Goal: Information Seeking & Learning: Learn about a topic

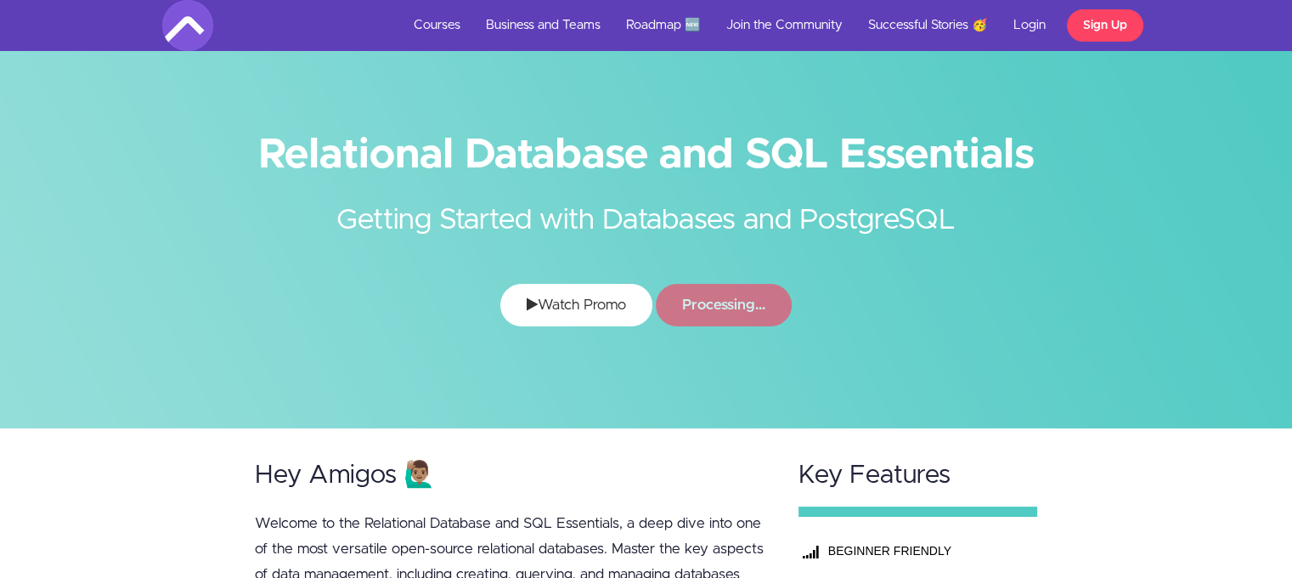
drag, startPoint x: 0, startPoint y: 0, endPoint x: 547, endPoint y: 302, distance: 624.6
click at [547, 302] on link "Watch Promo" at bounding box center [576, 305] width 152 height 42
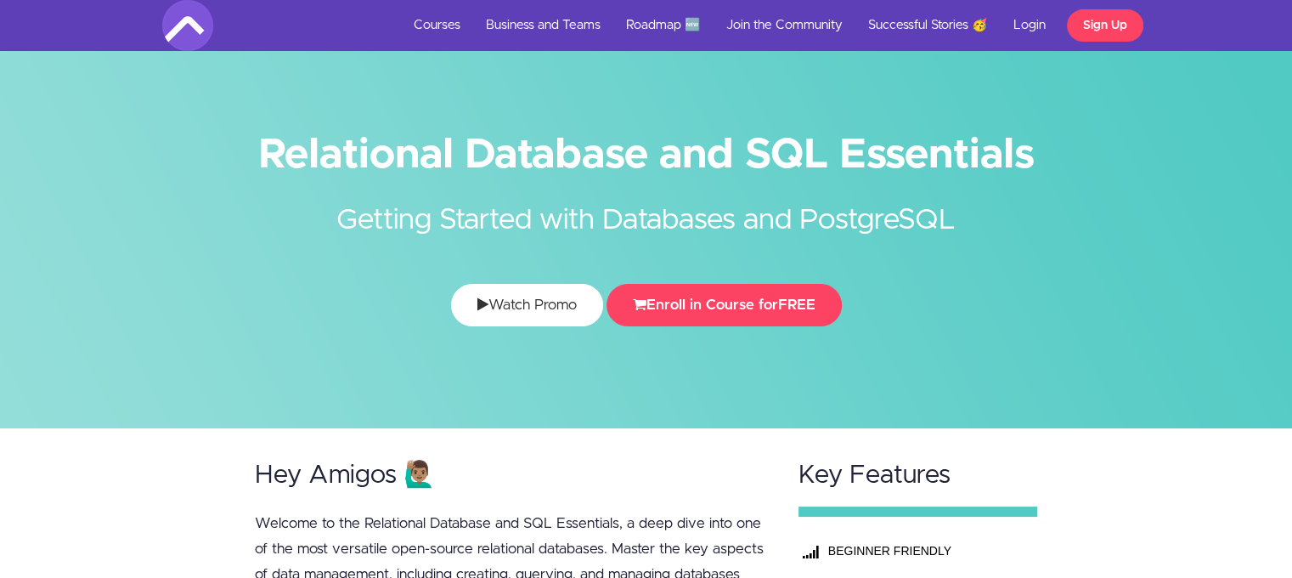
drag, startPoint x: 0, startPoint y: 0, endPoint x: 516, endPoint y: 293, distance: 593.0
click at [516, 293] on link "Watch Promo" at bounding box center [527, 305] width 152 height 42
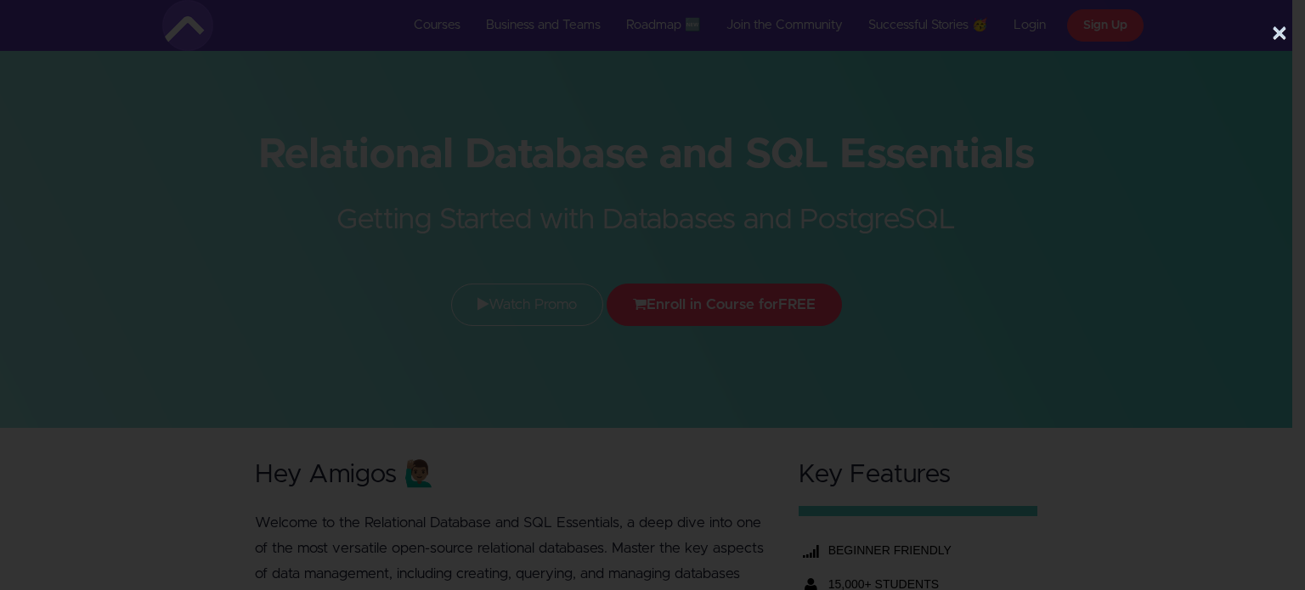
click at [1113, 189] on div at bounding box center [646, 307] width 1292 height 471
click at [204, 260] on div at bounding box center [646, 307] width 1292 height 471
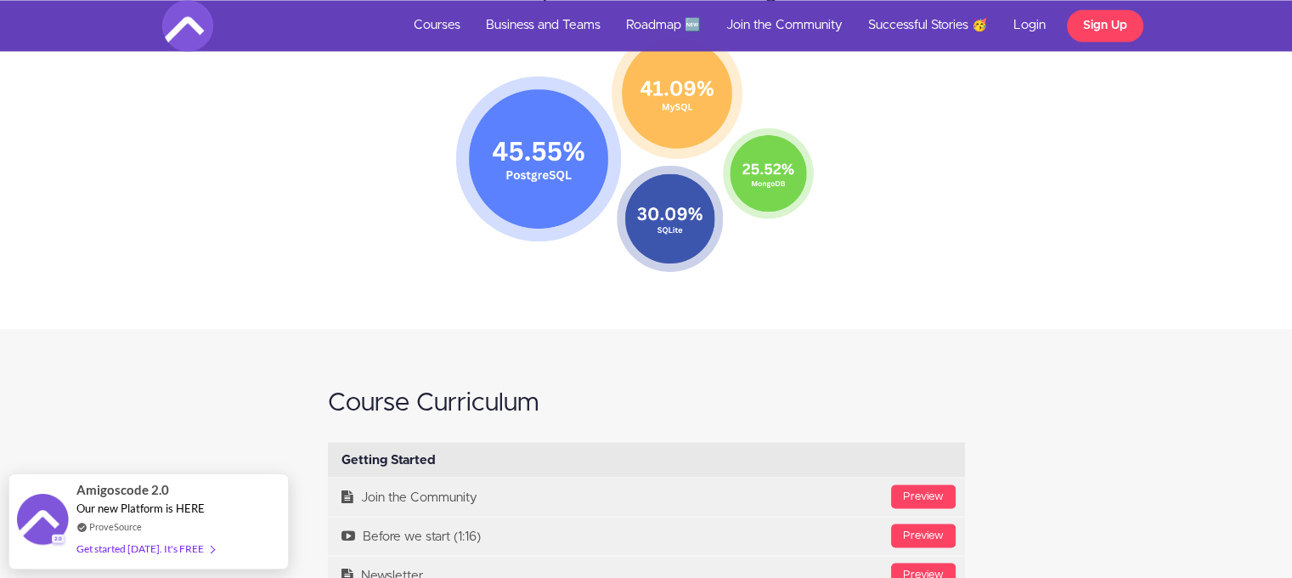
scroll to position [3238, 0]
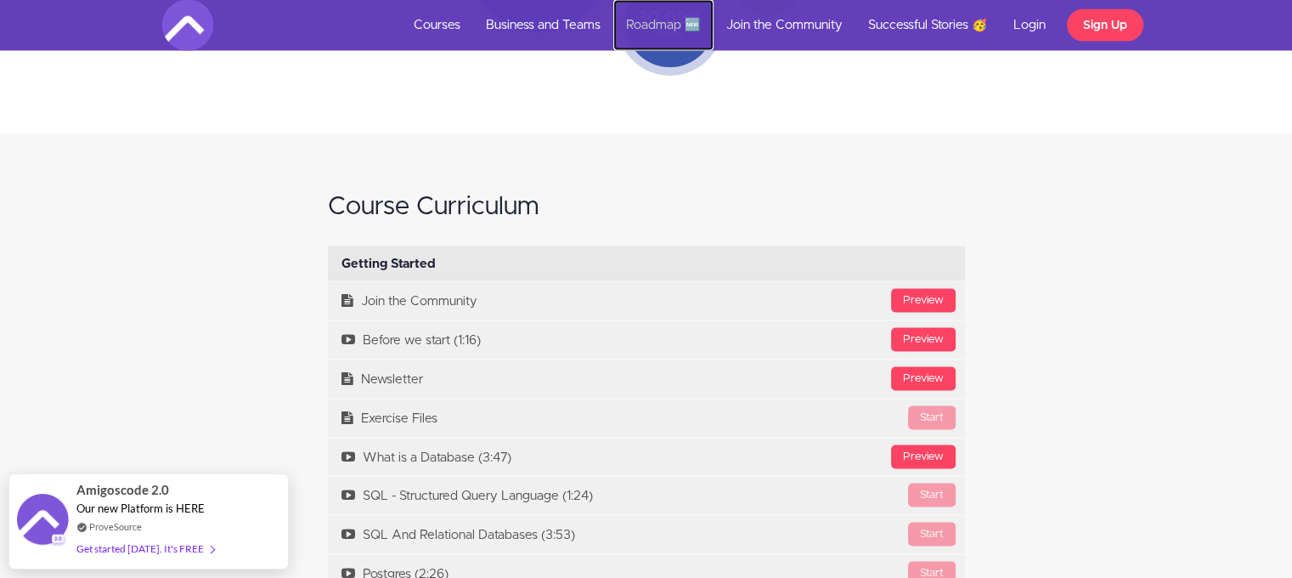
click at [637, 14] on link "Roadmap 🆕" at bounding box center [663, 25] width 100 height 51
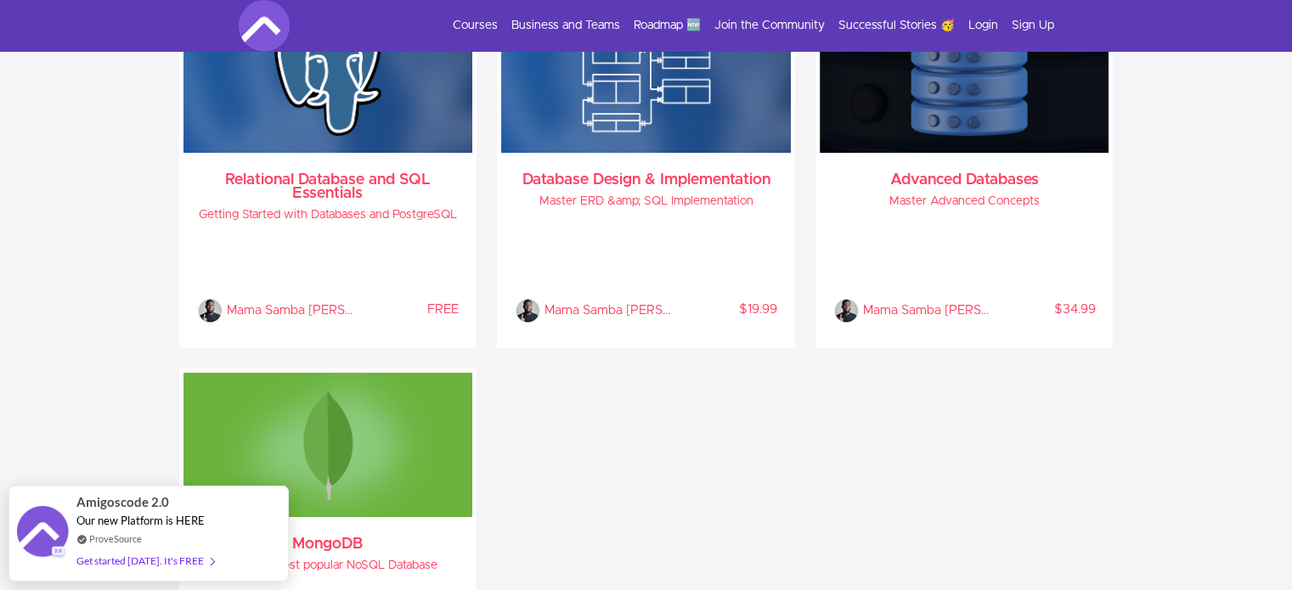
scroll to position [2662, 0]
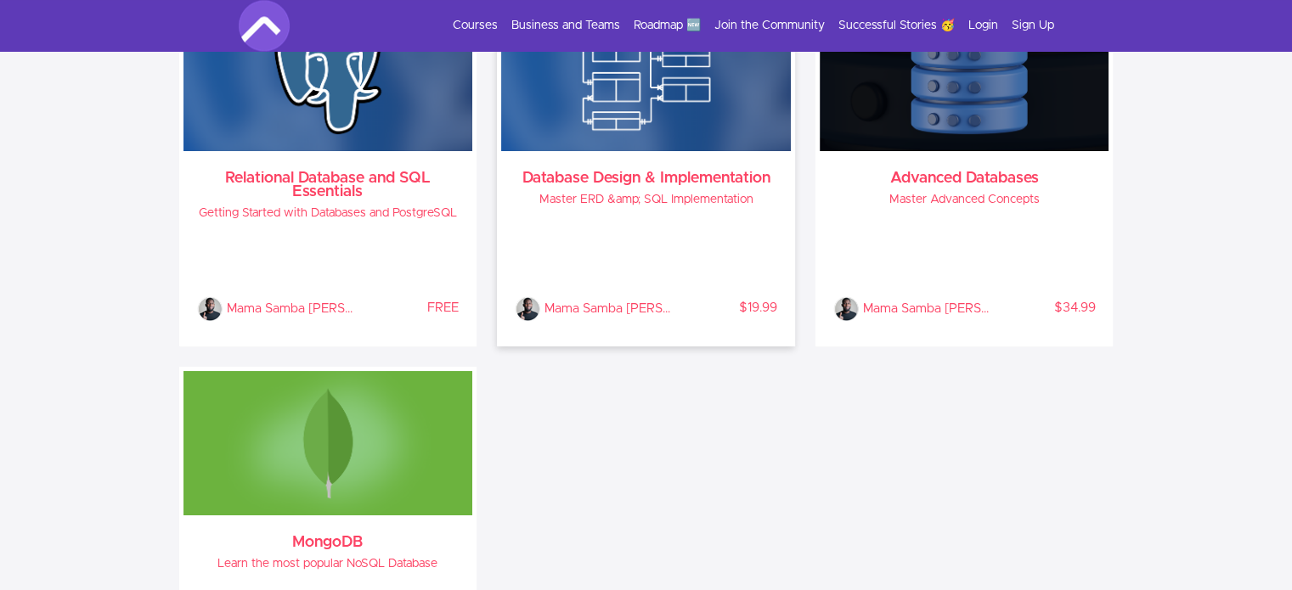
click at [657, 287] on div "Mama Samba Braima Nelson % COMPLETE $19.99" at bounding box center [646, 272] width 262 height 100
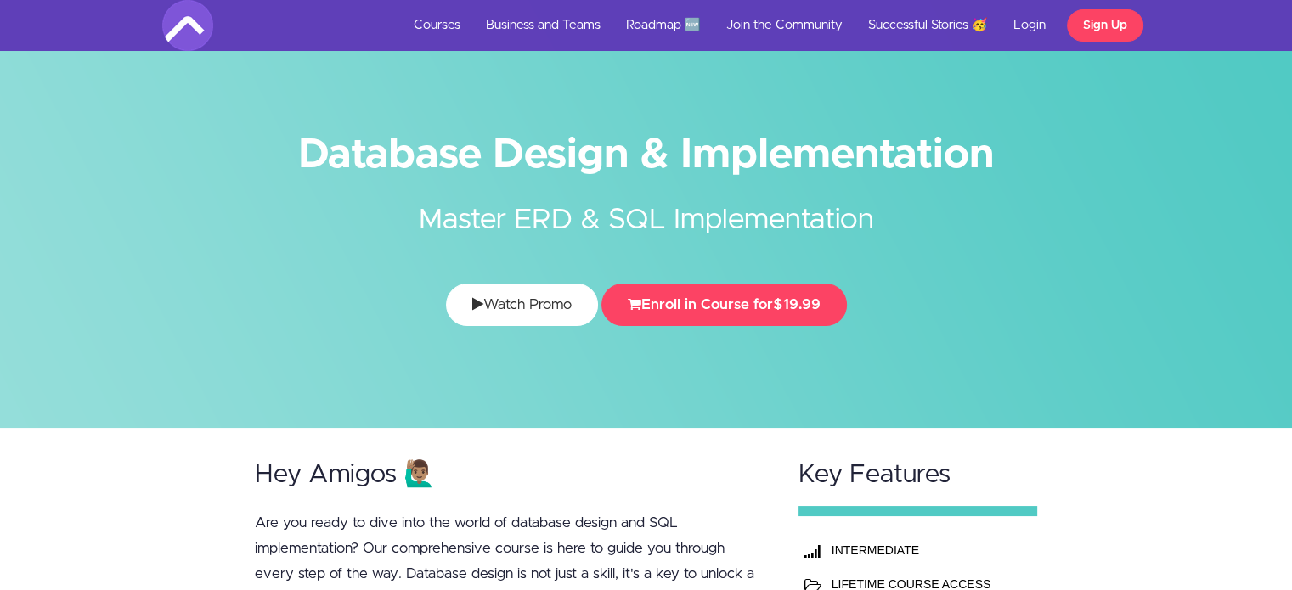
click at [532, 318] on link "Watch Promo" at bounding box center [522, 305] width 152 height 42
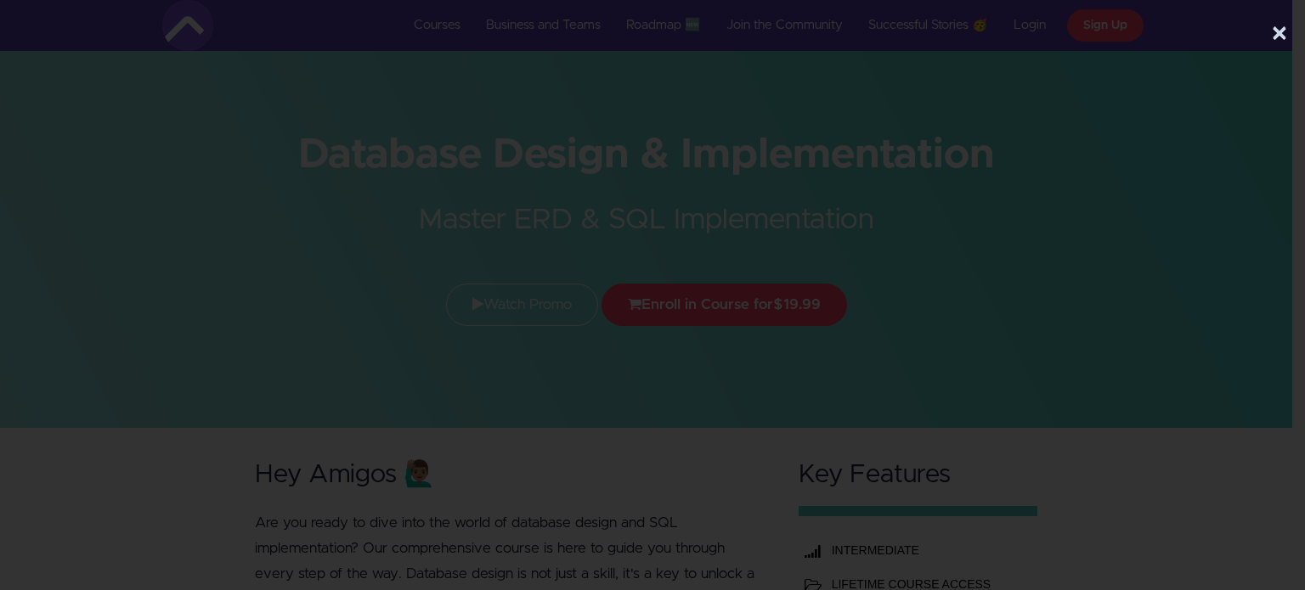
click at [1152, 228] on div at bounding box center [646, 307] width 1292 height 471
click at [1282, 31] on button "×" at bounding box center [1279, 34] width 17 height 34
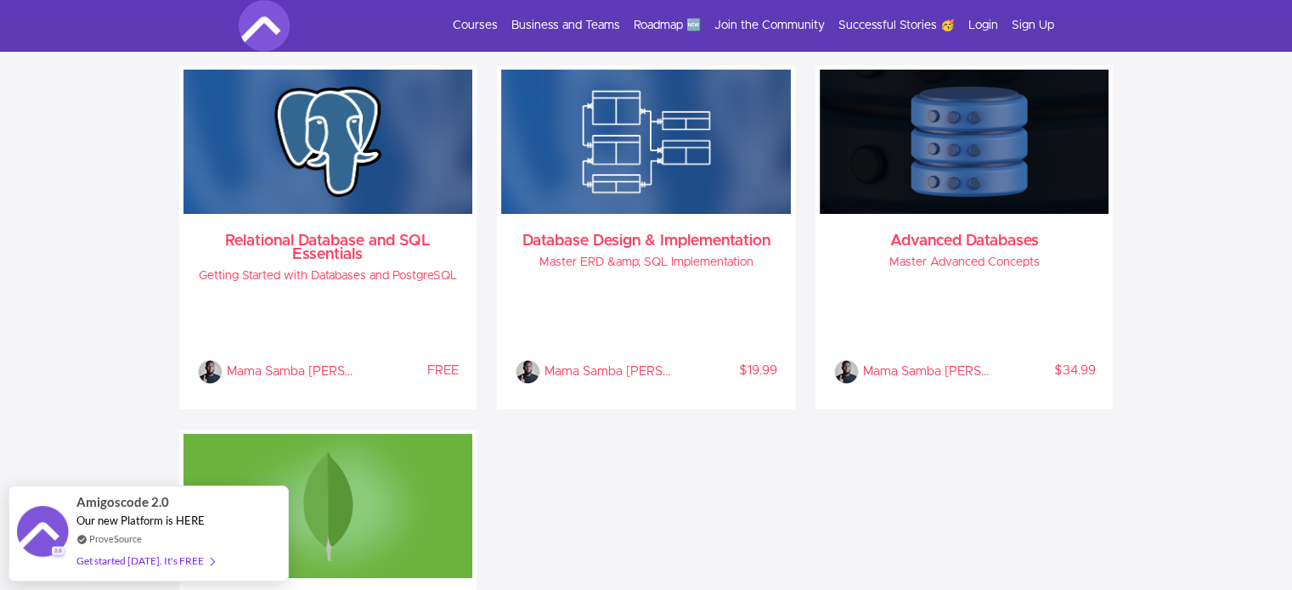
scroll to position [2599, 0]
click at [989, 224] on div "Advanced Databases Master Advanced Concepts Mama Samba [PERSON_NAME] % COMPLETE…" at bounding box center [965, 309] width 290 height 191
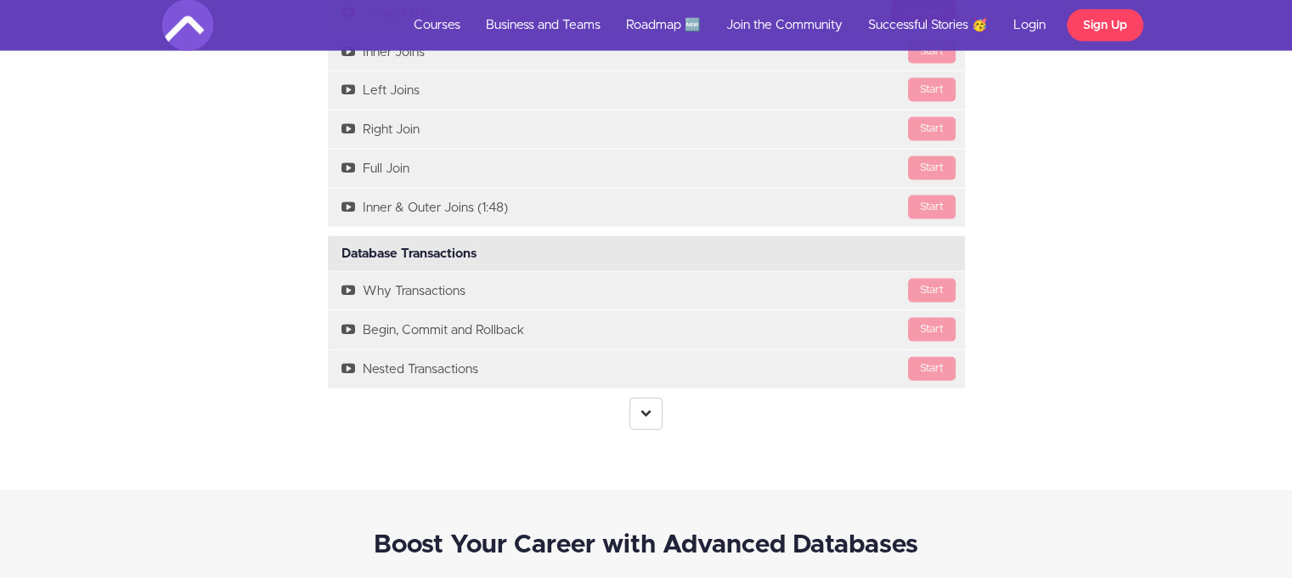
scroll to position [3693, 0]
click at [647, 412] on icon at bounding box center [645, 412] width 11 height 11
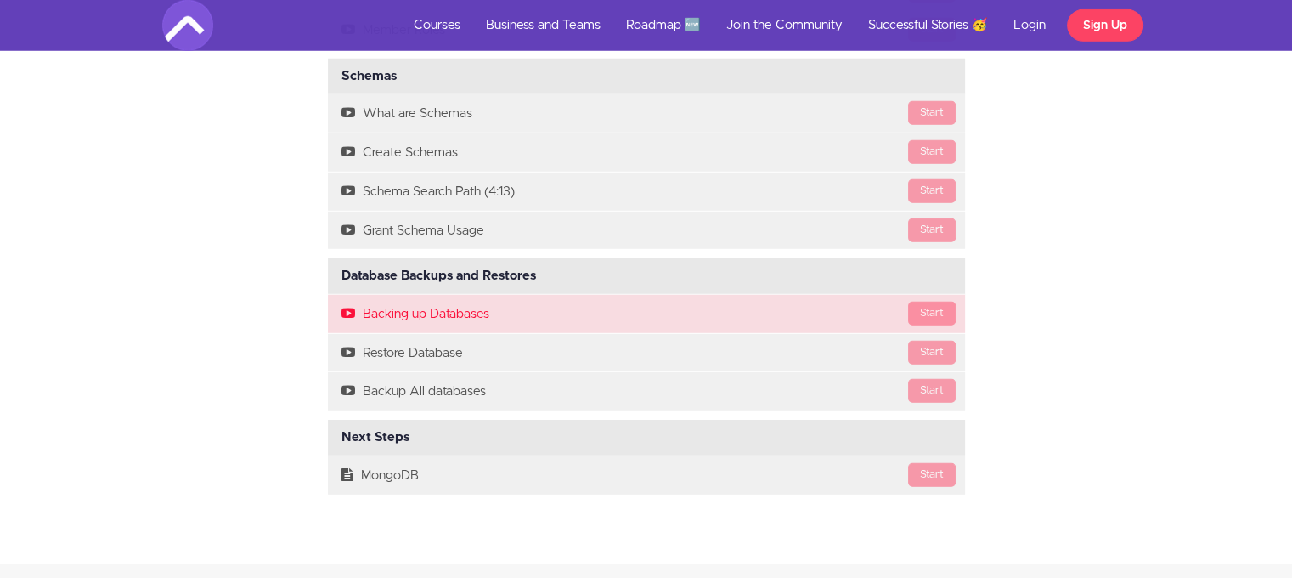
scroll to position [5164, 0]
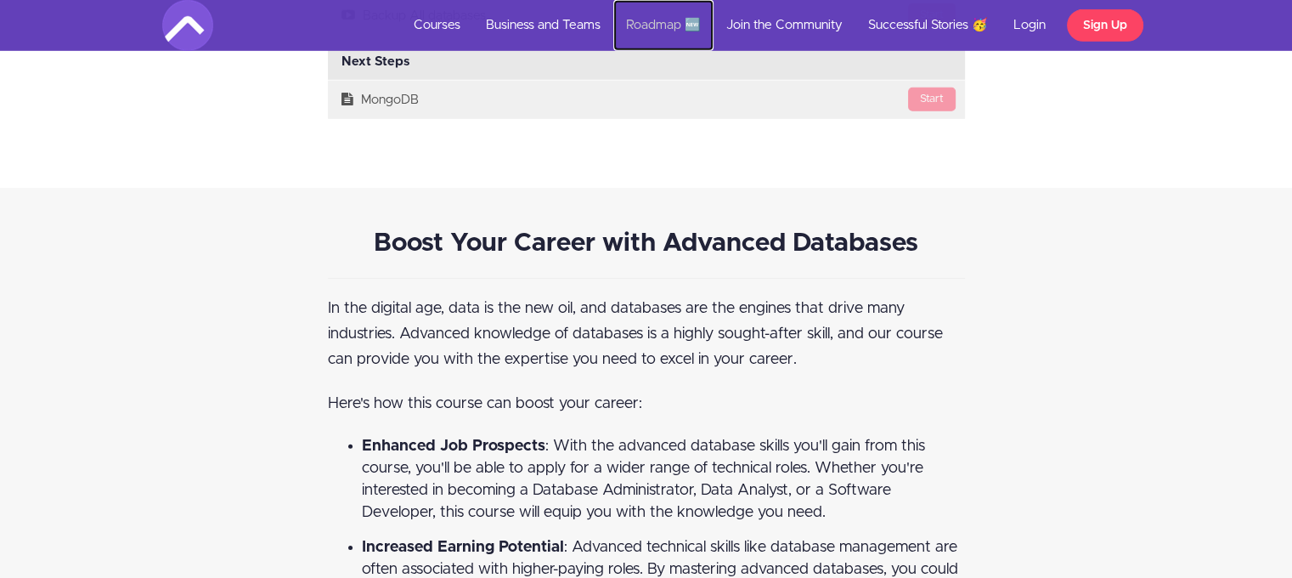
click at [668, 29] on link "Roadmap 🆕" at bounding box center [663, 25] width 100 height 51
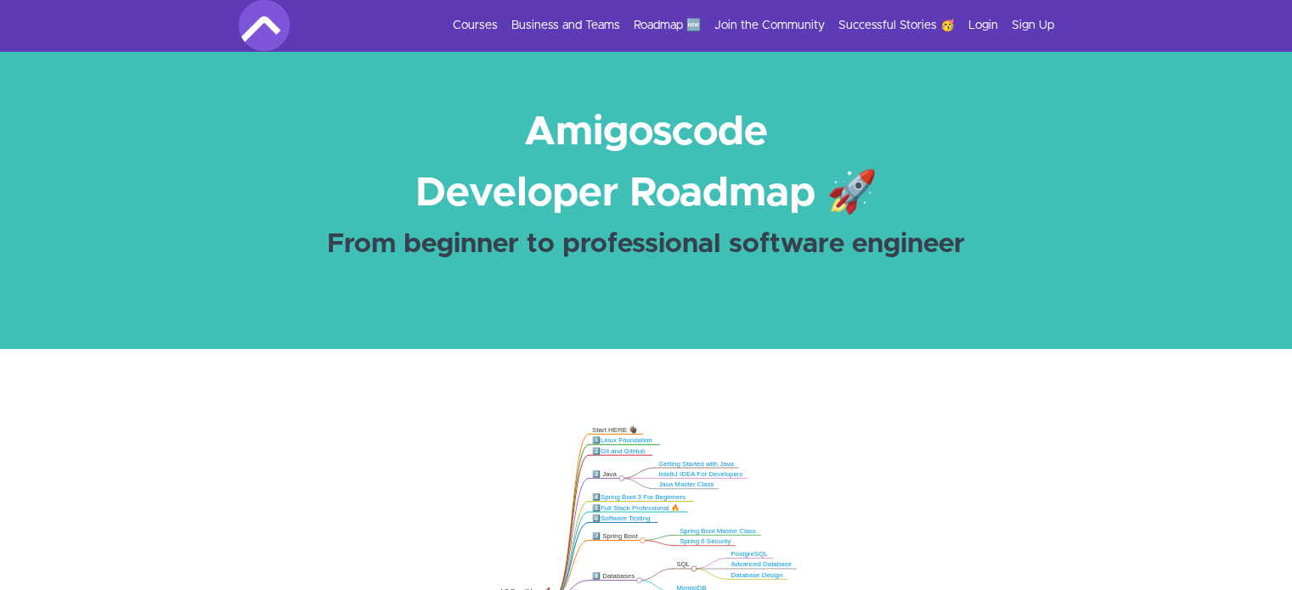
scroll to position [187, 0]
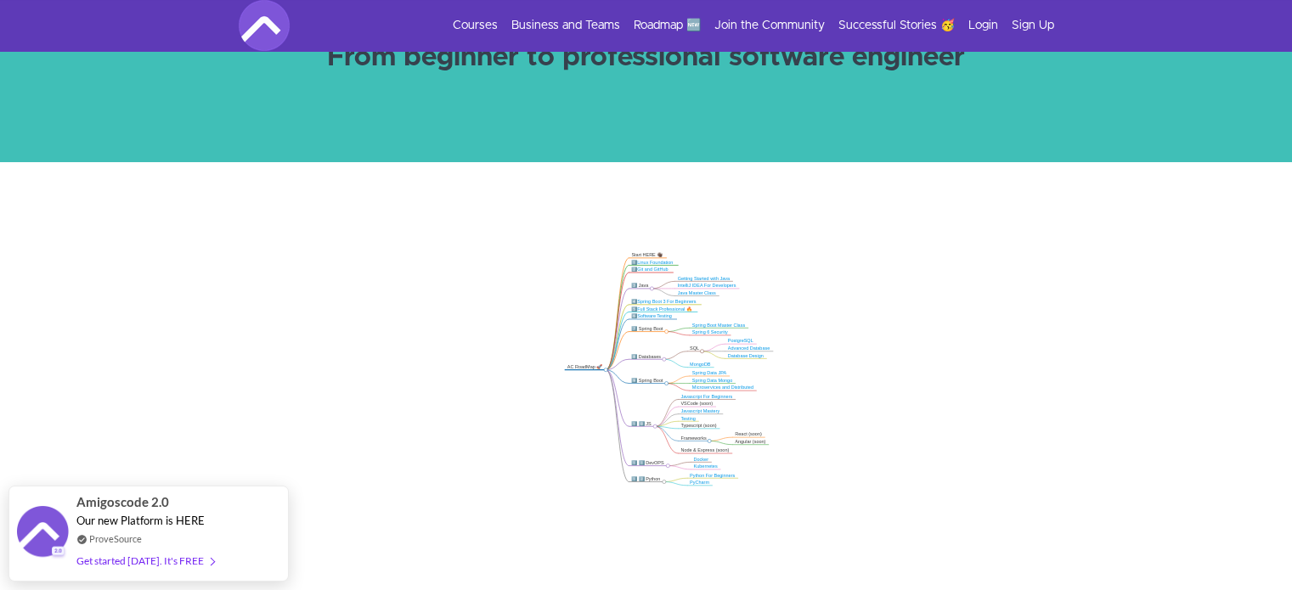
click at [1259, 431] on icon ".markmap{font:300 16px/20px sans-serif}.markmap-link{fill:none}.markmap-node>ci…" at bounding box center [646, 407] width 1292 height 354
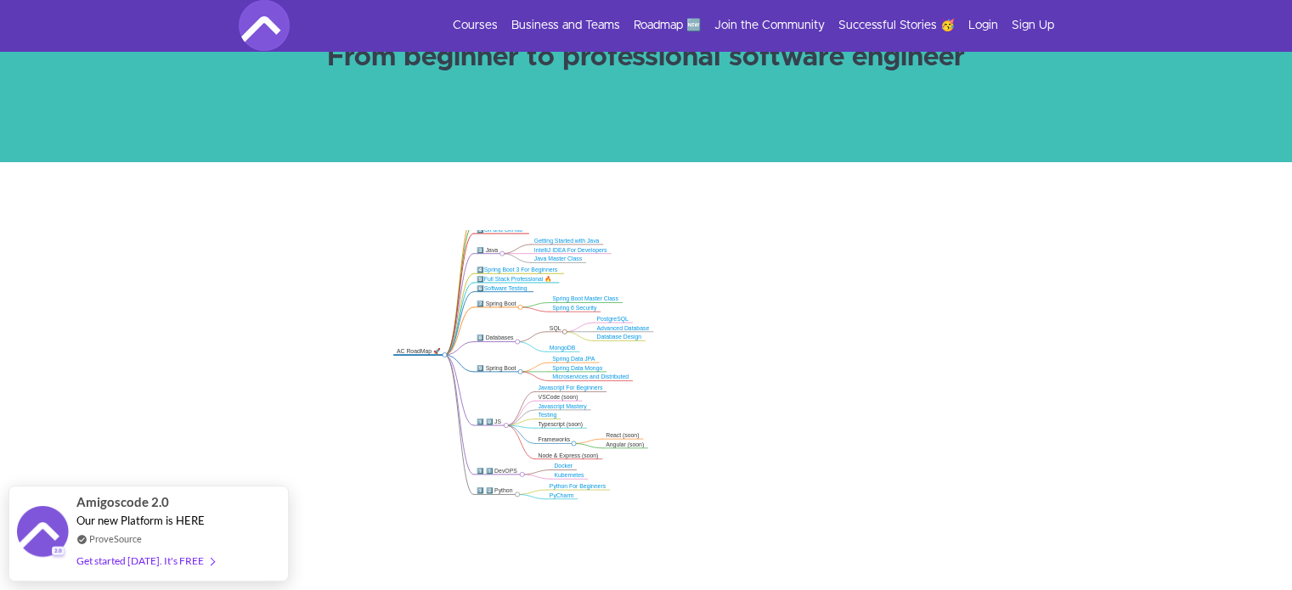
click at [1226, 103] on section "Amigoscode Developer Roadmap 🚀 From beginner to professional software engineer" at bounding box center [646, 13] width 1292 height 298
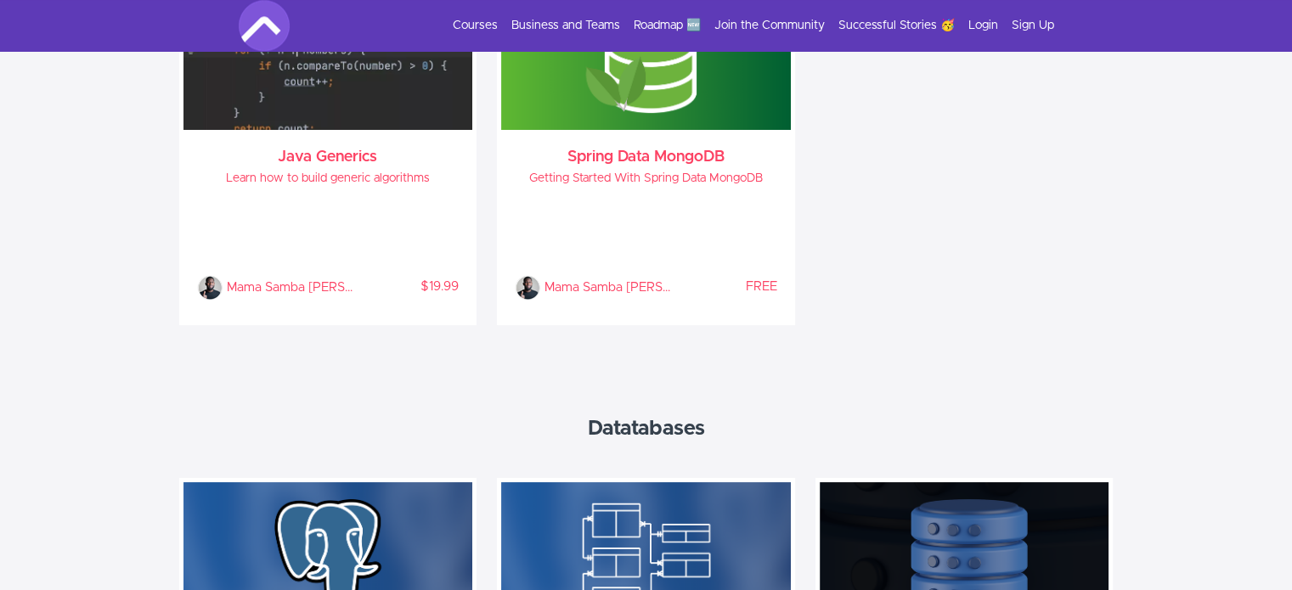
scroll to position [2184, 0]
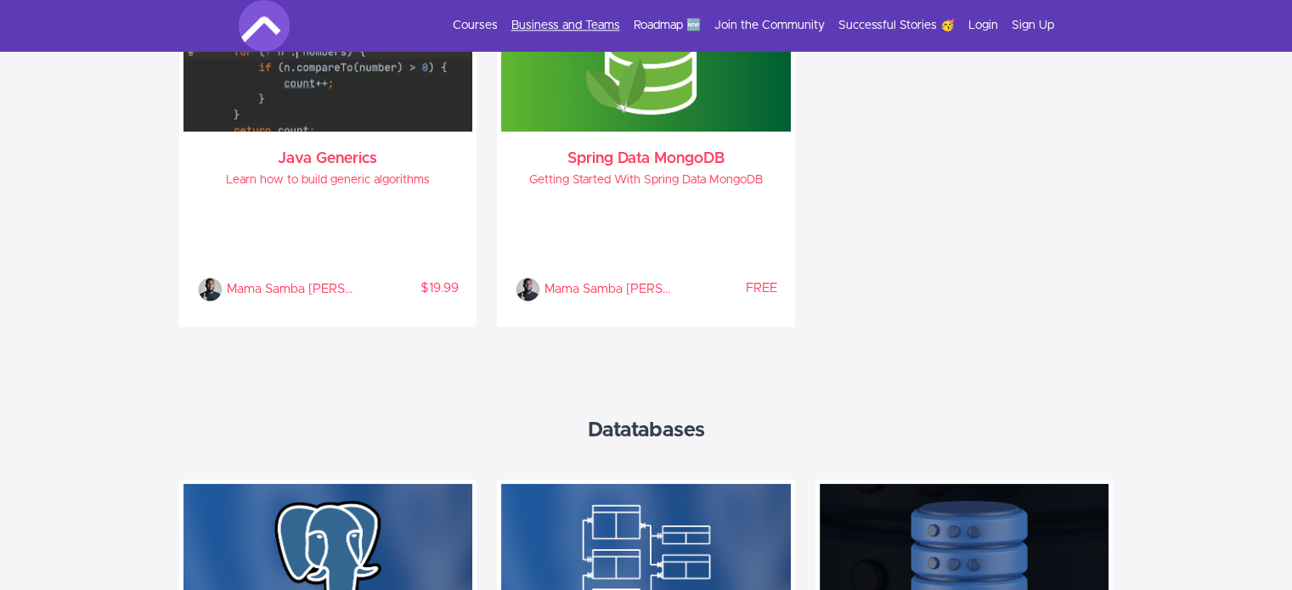
click at [586, 31] on link "Business and Teams" at bounding box center [565, 25] width 109 height 17
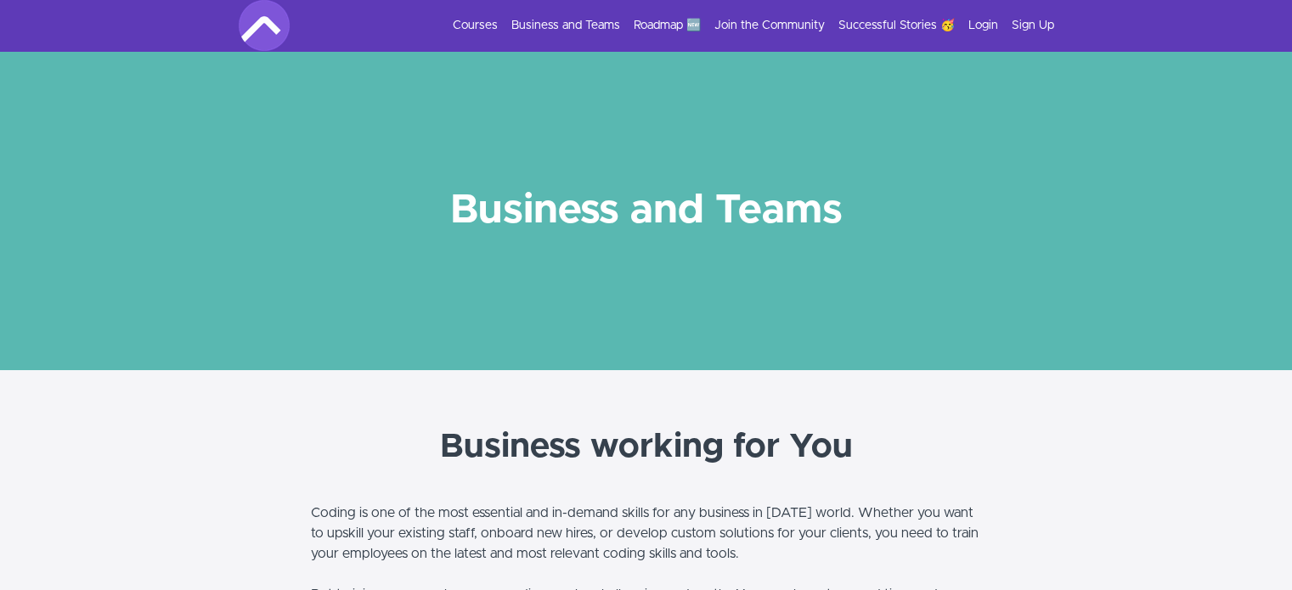
click at [1237, 352] on section "Business and Teams" at bounding box center [646, 210] width 1292 height 319
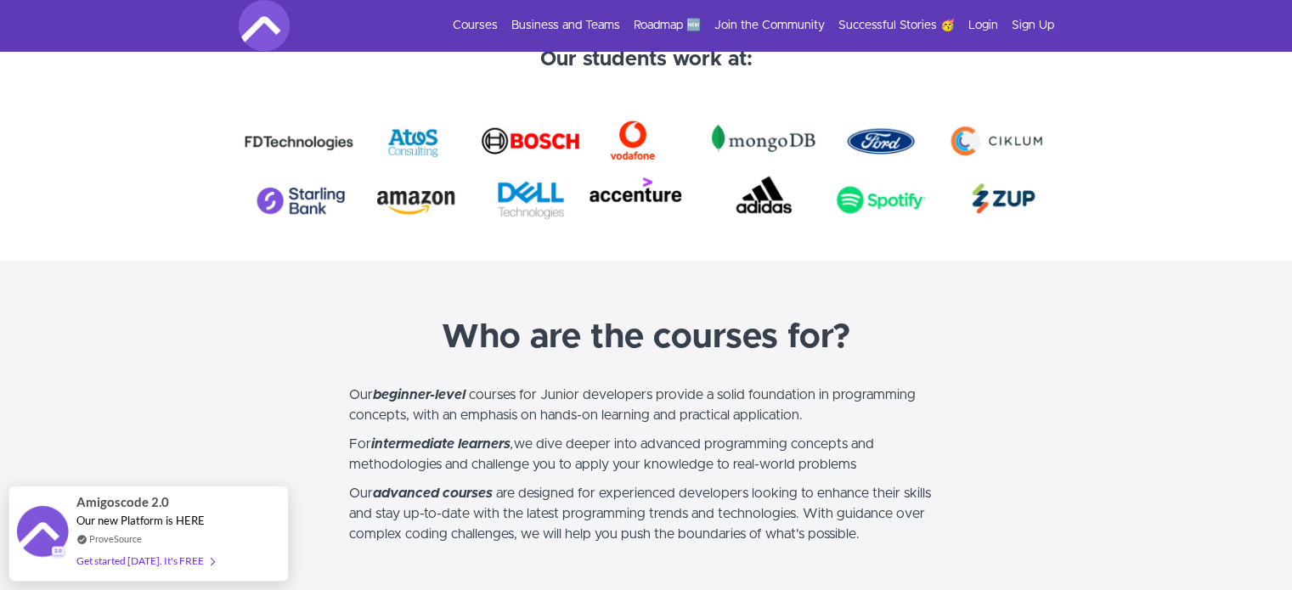
scroll to position [1237, 0]
click at [1249, 403] on section "Who are the courses for? Our beginner-level courses for Junior developers provi…" at bounding box center [646, 443] width 1292 height 364
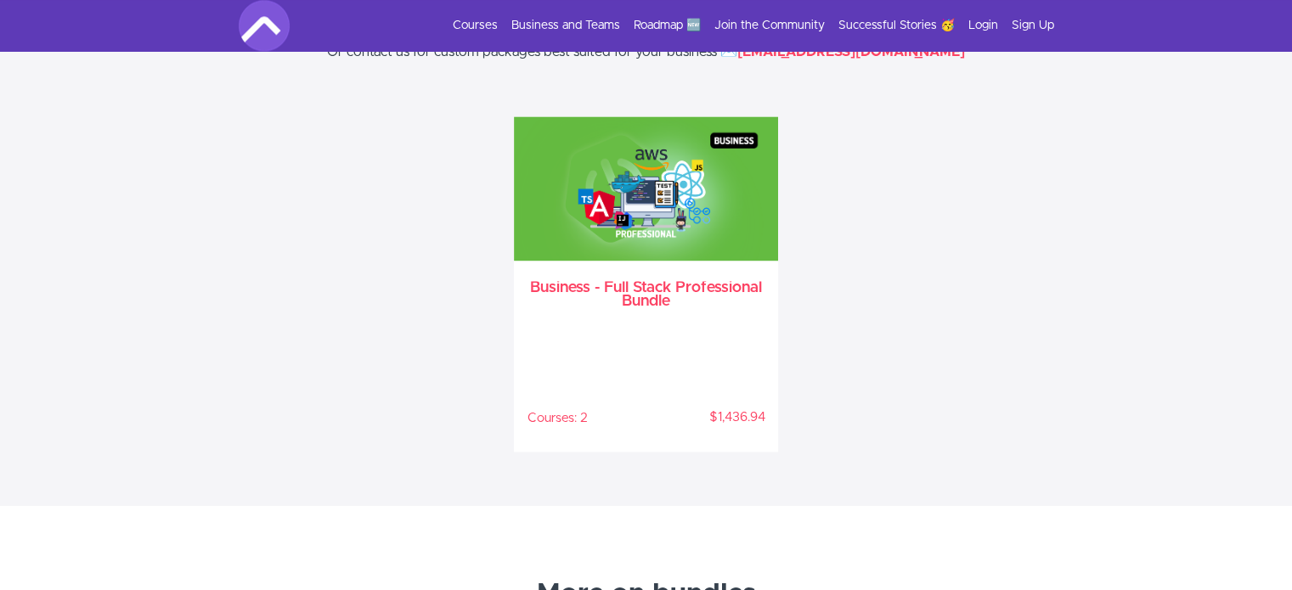
scroll to position [2399, 0]
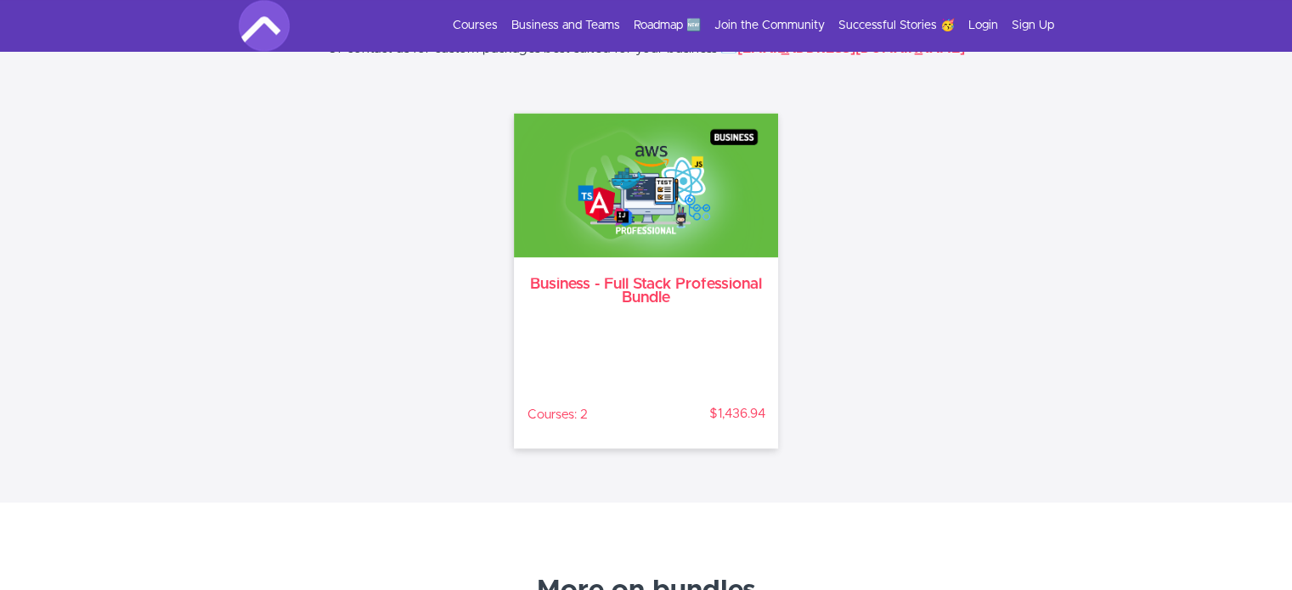
click at [719, 401] on div "Courses: 2 $1,436.94" at bounding box center [646, 376] width 238 height 103
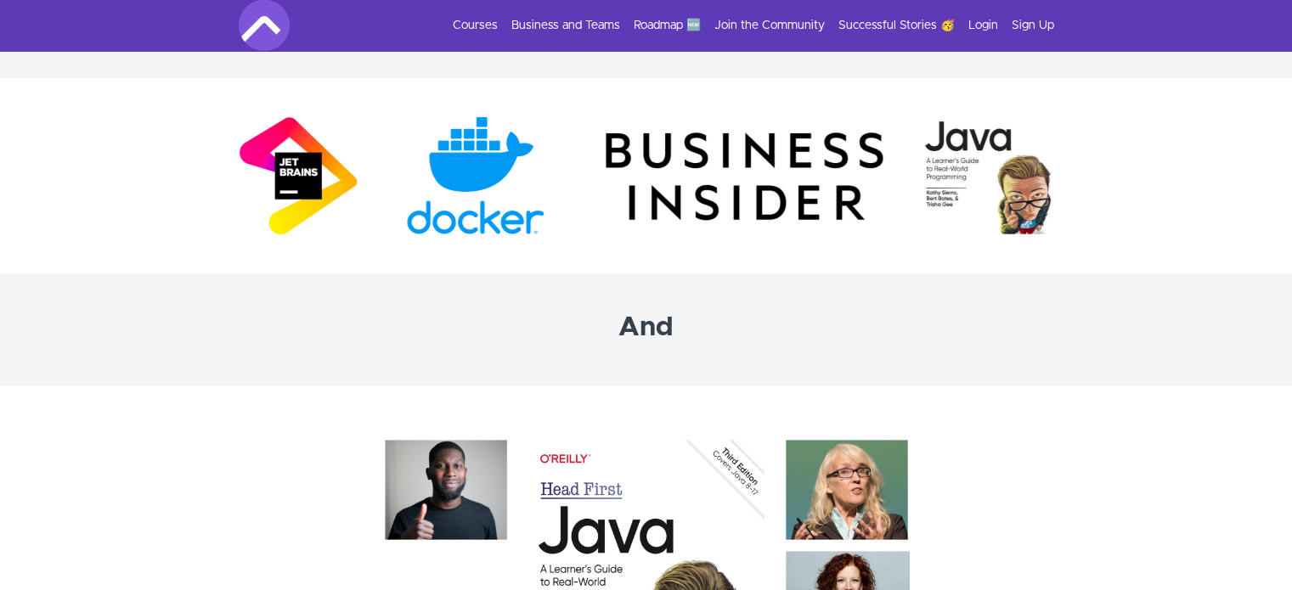
scroll to position [4872, 0]
click at [266, 33] on img at bounding box center [264, 25] width 51 height 51
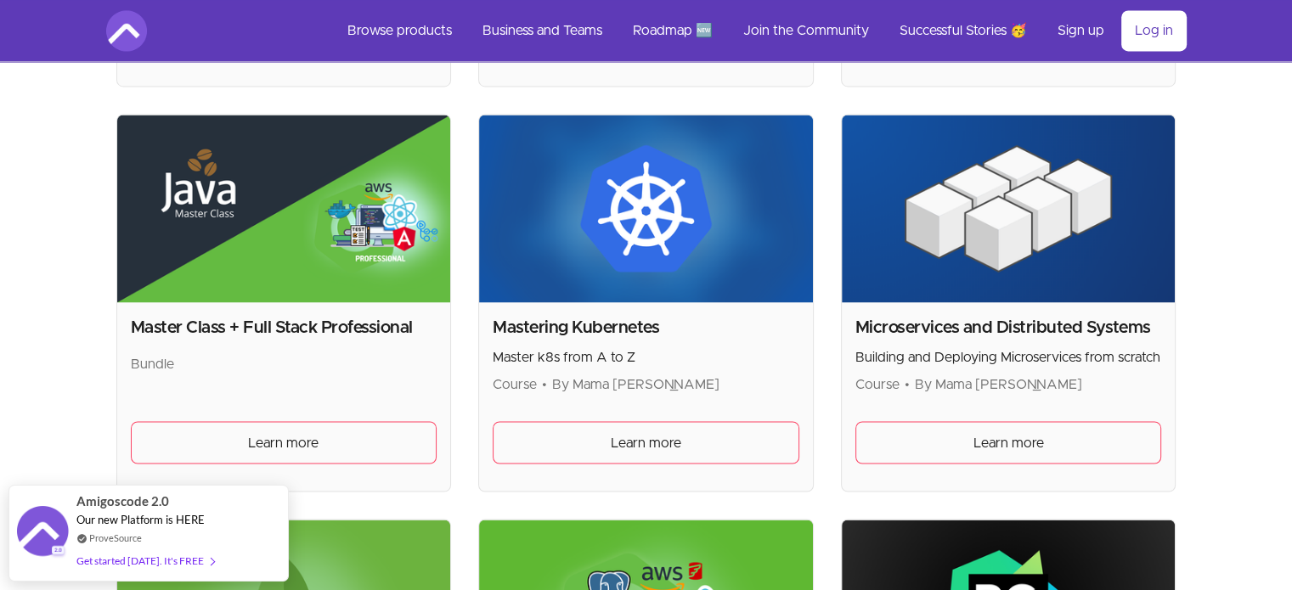
scroll to position [2874, 0]
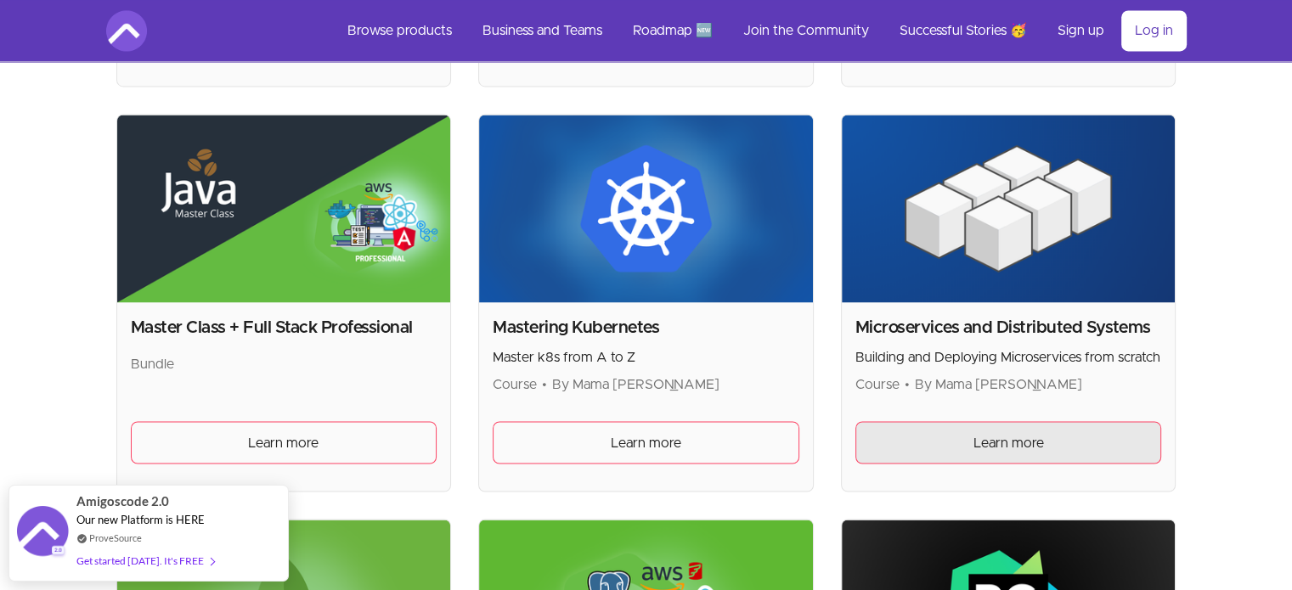
click at [1059, 443] on link "Learn more" at bounding box center [1008, 442] width 307 height 42
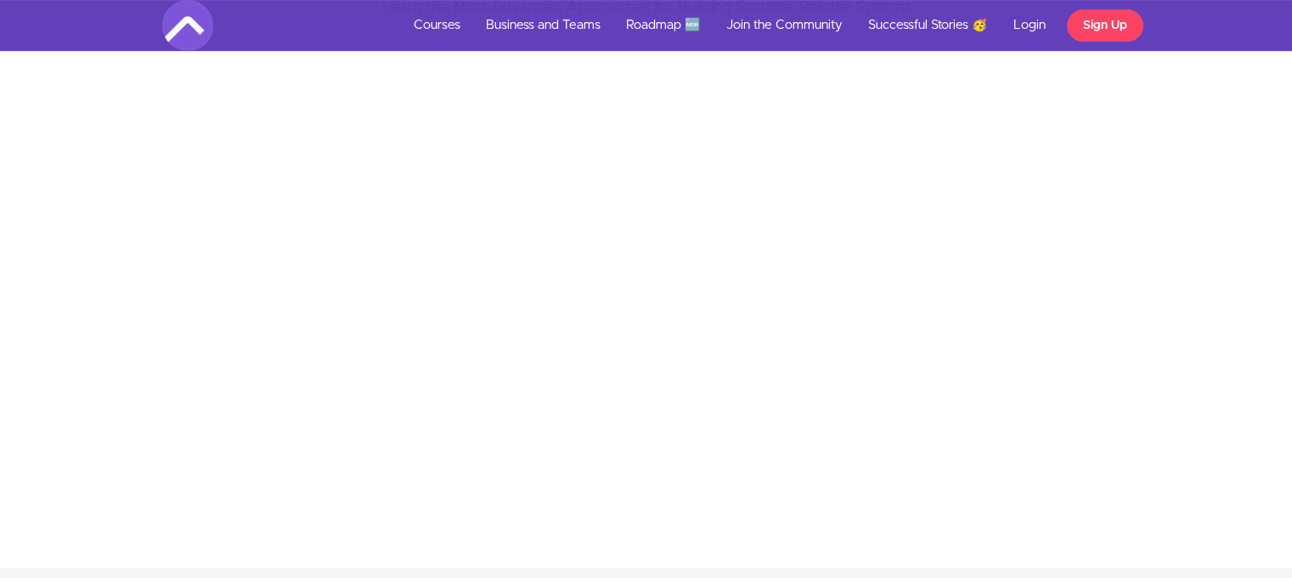
scroll to position [569, 0]
click at [1155, 169] on div "Stay Ahead of the Industry's Curve with Microservices Architecture Learn the Mo…" at bounding box center [645, 232] width 1317 height 578
